Goal: Navigation & Orientation: Go to known website

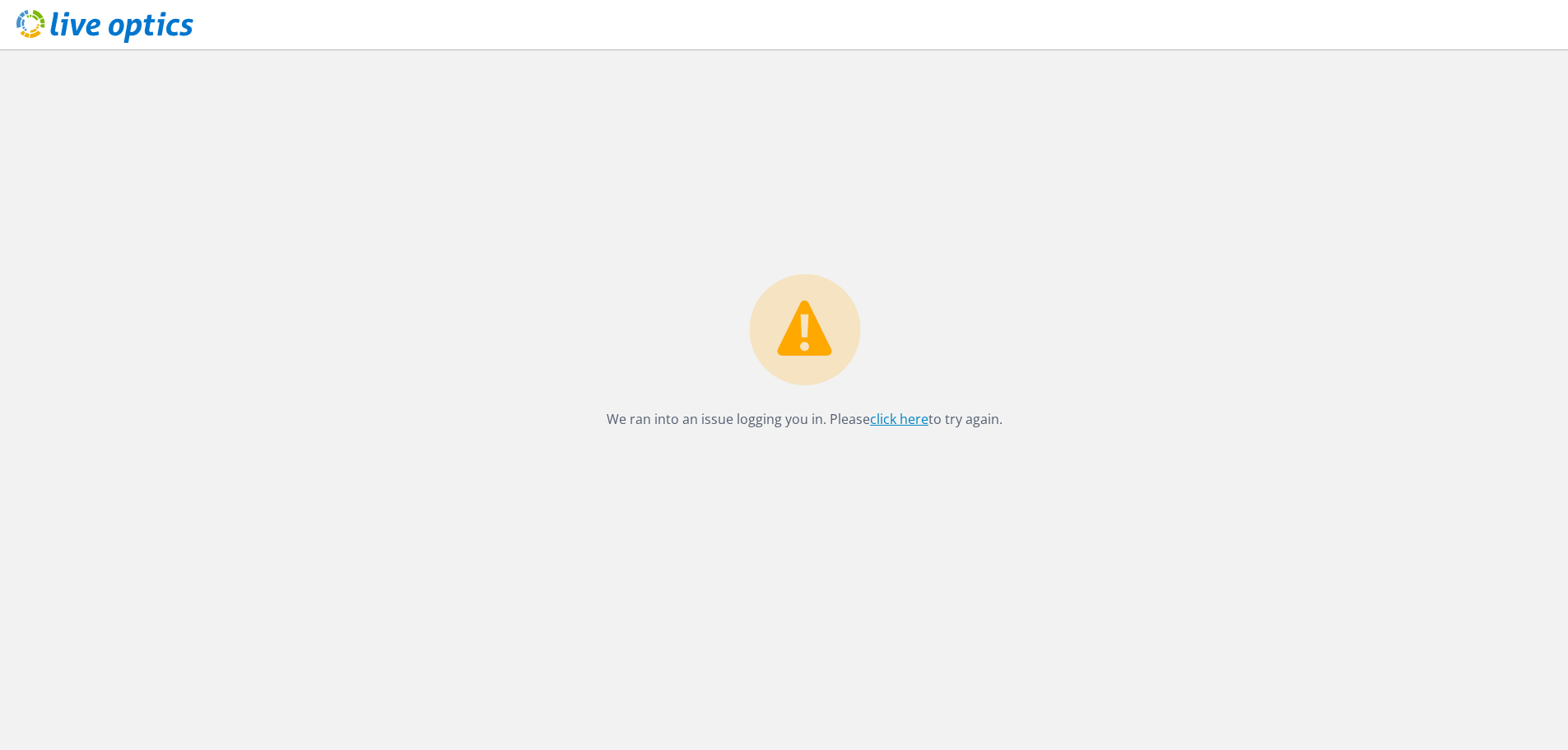
click at [904, 424] on link "click here" at bounding box center [899, 419] width 58 height 18
